Goal: Find specific page/section: Find specific page/section

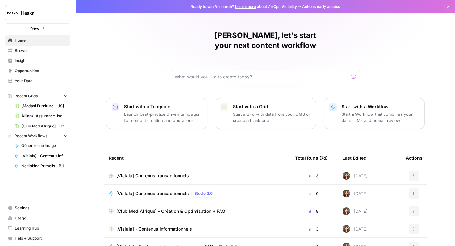
click at [24, 55] on link "Browse" at bounding box center [37, 50] width 65 height 10
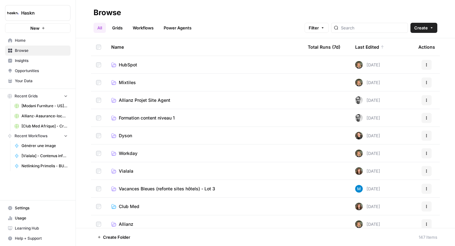
click at [361, 33] on header "Browse All Grids Workflows Power Agents Filter Create" at bounding box center [265, 19] width 379 height 38
click at [164, 100] on span "Allianz Projet Site Agent" at bounding box center [144, 100] width 51 height 6
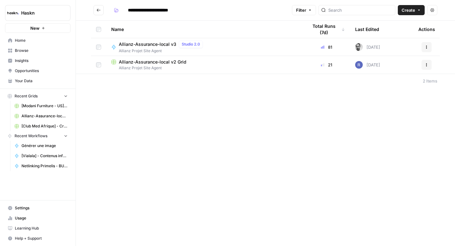
click at [161, 47] on span "Allianz-Assurance-local v3" at bounding box center [147, 44] width 57 height 6
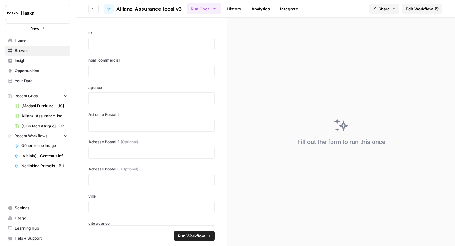
click at [408, 10] on span "Edit Workflow" at bounding box center [418, 9] width 27 height 6
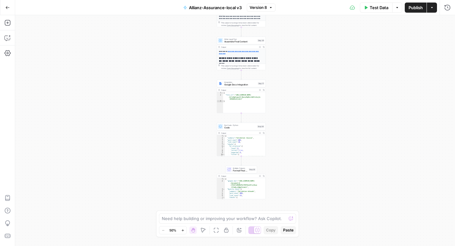
click at [8, 8] on icon "button" at bounding box center [7, 7] width 4 height 4
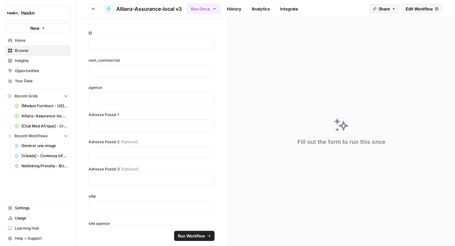
click at [95, 12] on button "Go back" at bounding box center [93, 9] width 10 height 10
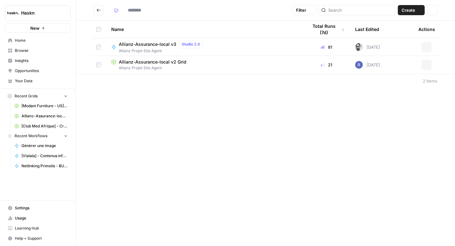
type input "**********"
click at [130, 65] on span "Allianz-Assurance-local v2 Grid" at bounding box center [153, 62] width 68 height 6
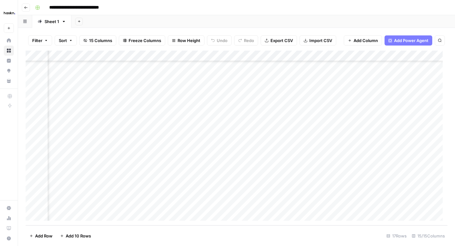
scroll to position [33, 826]
click at [344, 194] on div "Add Column" at bounding box center [236, 138] width 421 height 175
click at [27, 9] on icon "button" at bounding box center [26, 8] width 4 height 4
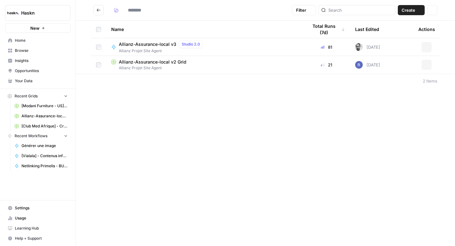
type input "**********"
click at [156, 46] on span "Allianz-Assurance-local v3" at bounding box center [147, 44] width 57 height 6
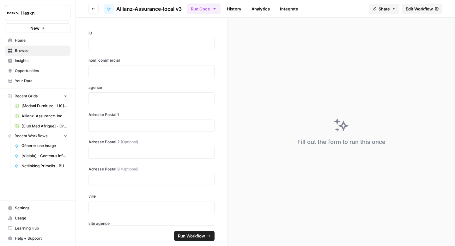
click at [411, 8] on span "Edit Workflow" at bounding box center [418, 9] width 27 height 6
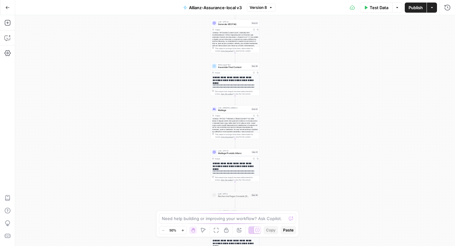
click at [270, 7] on icon "button" at bounding box center [271, 7] width 2 height 1
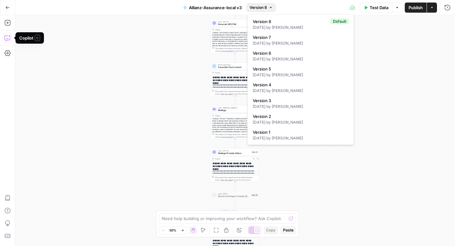
click at [11, 8] on button "Go Back" at bounding box center [7, 7] width 11 height 11
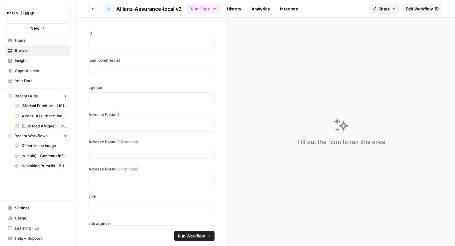
click at [95, 7] on button "Go back" at bounding box center [93, 9] width 10 height 10
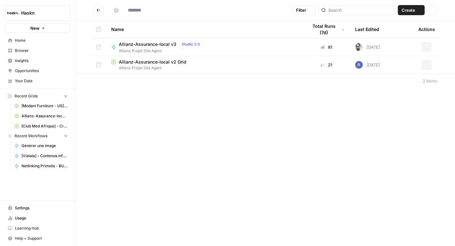
type input "**********"
click at [97, 14] on button "Go back" at bounding box center [98, 10] width 10 height 10
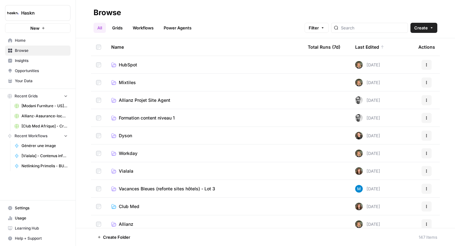
click at [157, 116] on span "Formation content niveau 1" at bounding box center [147, 118] width 56 height 6
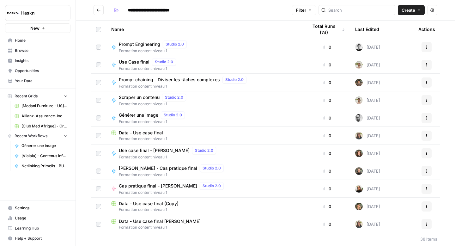
click at [97, 11] on icon "Go back" at bounding box center [98, 10] width 4 height 4
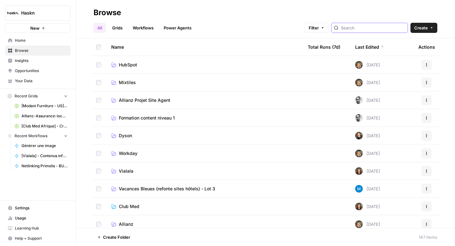
click at [362, 28] on input "search" at bounding box center [373, 28] width 64 height 6
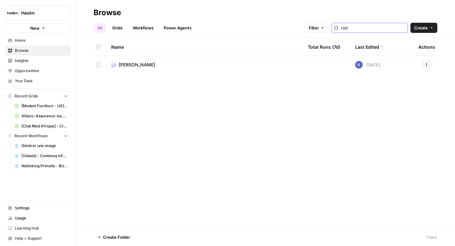
type input "rod"
click at [127, 64] on span "[PERSON_NAME]" at bounding box center [137, 65] width 36 height 6
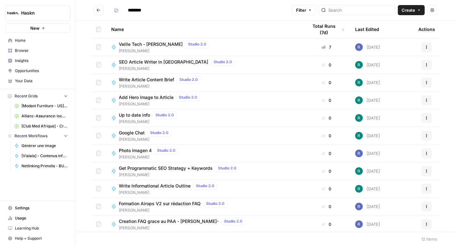
click at [101, 13] on button "Go back" at bounding box center [98, 10] width 10 height 10
